Goal: Use online tool/utility

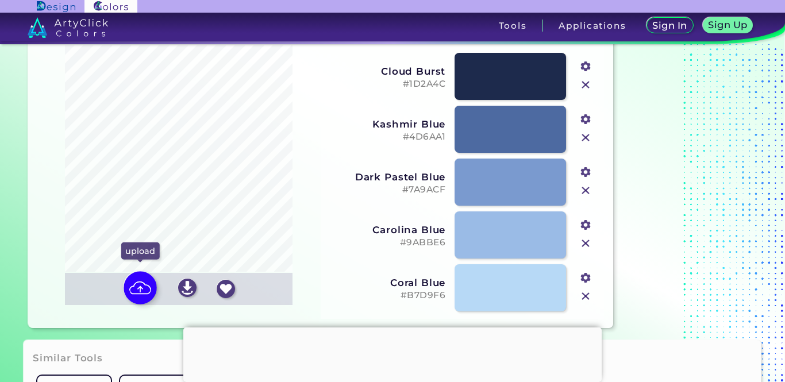
scroll to position [60, 0]
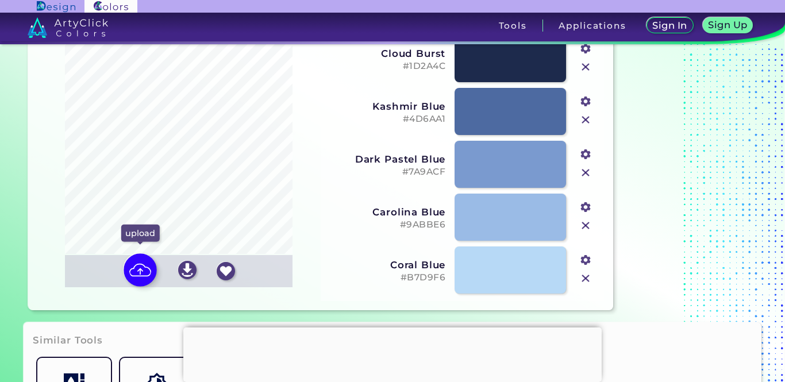
click at [139, 264] on img at bounding box center [140, 270] width 33 height 33
click at [0, 0] on input "file" at bounding box center [0, 0] width 0 height 0
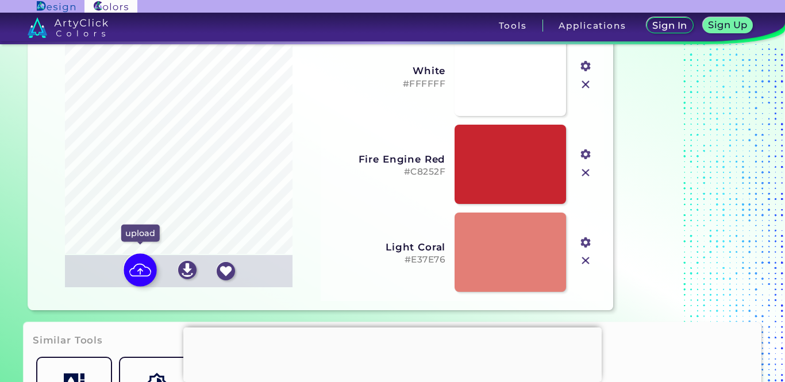
type input "#ffffff"
type input "#c8252f"
type input "#e37e76"
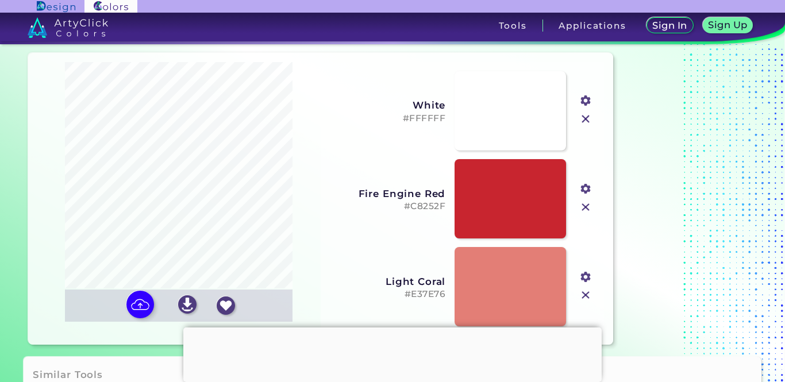
scroll to position [20, 0]
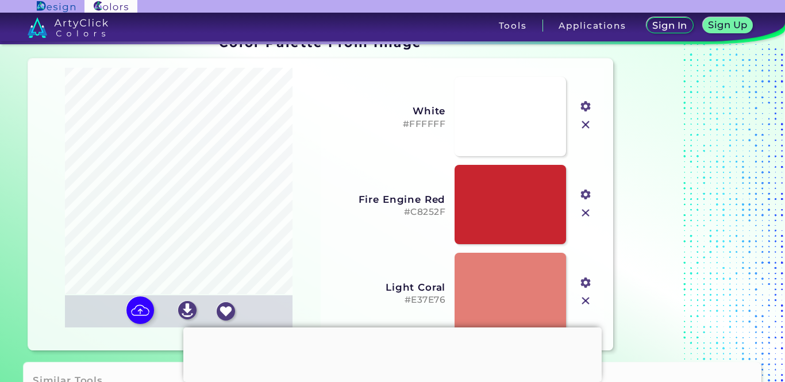
click at [0, 0] on input "file" at bounding box center [0, 0] width 0 height 0
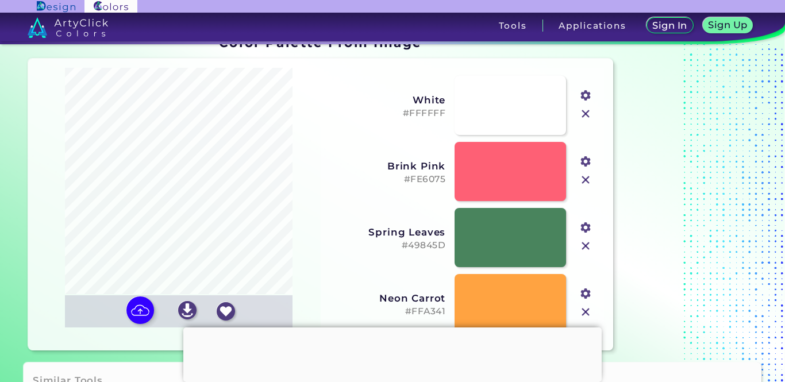
type input "#ffffff"
type input "#fe6075"
type input "#49845d"
type input "#ffa341"
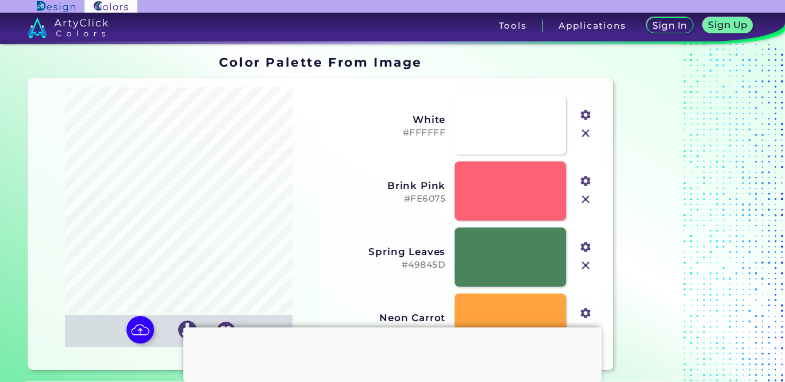
scroll to position [0, 0]
